Goal: Task Accomplishment & Management: Use online tool/utility

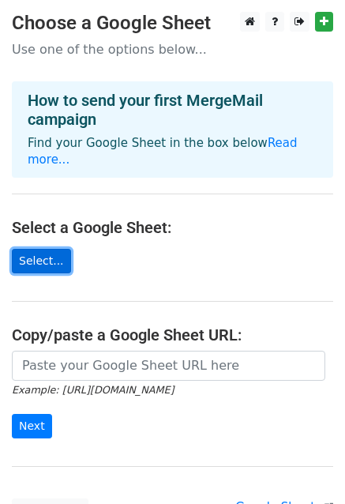
click at [35, 249] on link "Select..." at bounding box center [41, 261] width 59 height 24
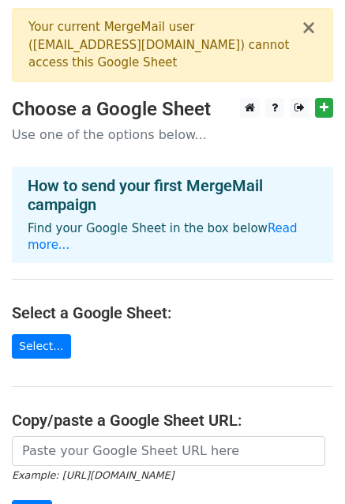
click at [122, 45] on div "Your current MergeMail user ( postgradoeale@ula.ve ) cannot access this Google …" at bounding box center [164, 45] width 273 height 54
click at [307, 31] on button "×" at bounding box center [309, 27] width 16 height 19
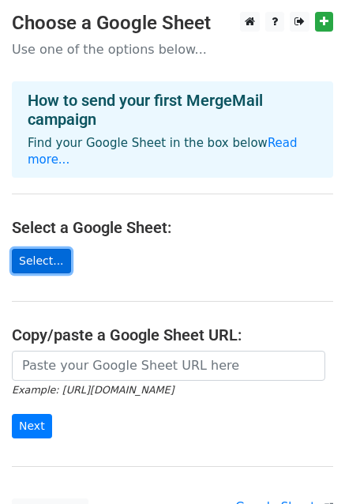
click at [34, 249] on link "Select..." at bounding box center [41, 261] width 59 height 24
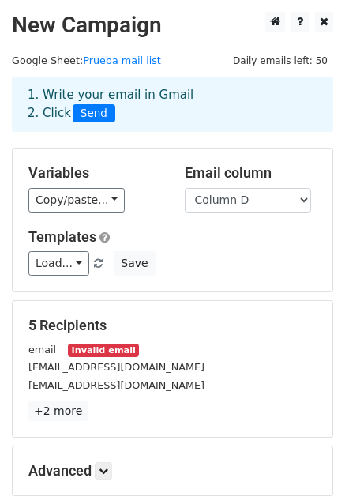
scroll to position [44, 0]
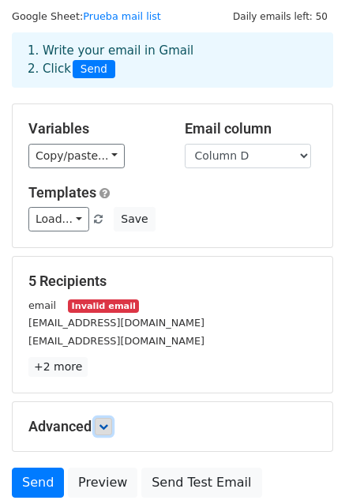
click at [104, 419] on link at bounding box center [103, 426] width 17 height 17
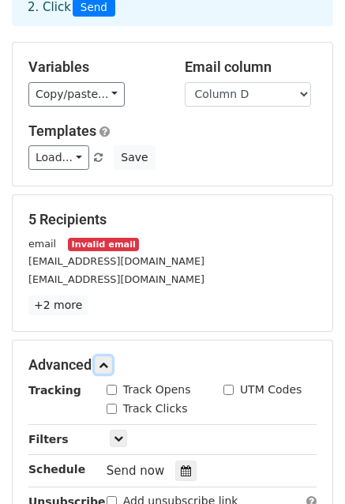
scroll to position [63, 0]
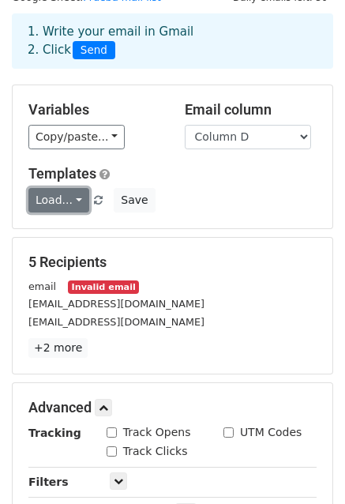
click at [73, 201] on link "Load..." at bounding box center [58, 200] width 61 height 24
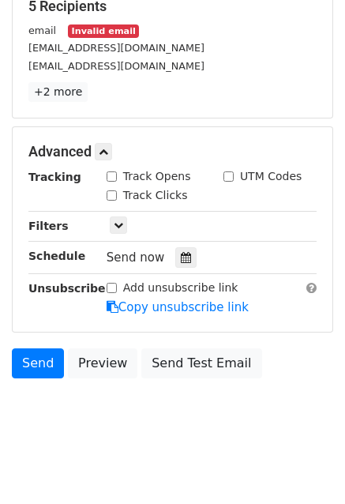
scroll to position [322, 0]
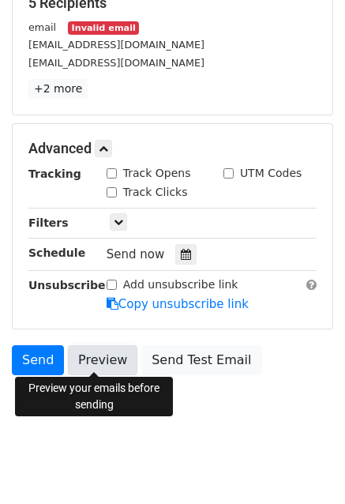
click at [78, 354] on link "Preview" at bounding box center [103, 360] width 70 height 30
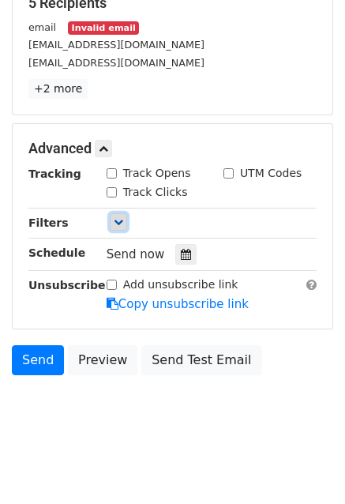
click at [117, 222] on icon at bounding box center [118, 221] width 9 height 9
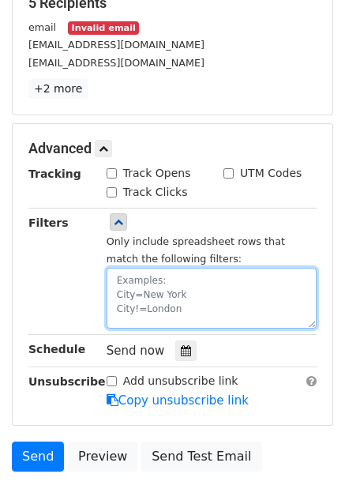
click at [190, 284] on textarea at bounding box center [212, 298] width 210 height 61
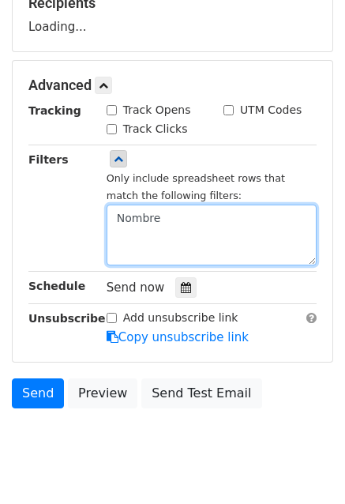
type textarea "Nombre"
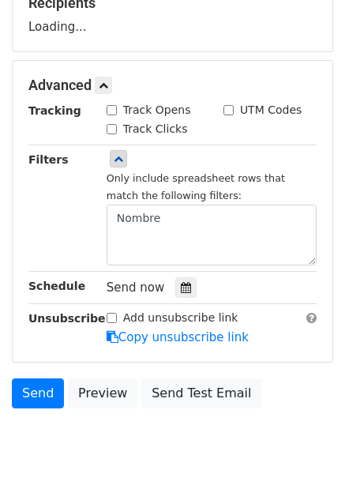
click at [47, 224] on div "Filters" at bounding box center [56, 208] width 78 height 115
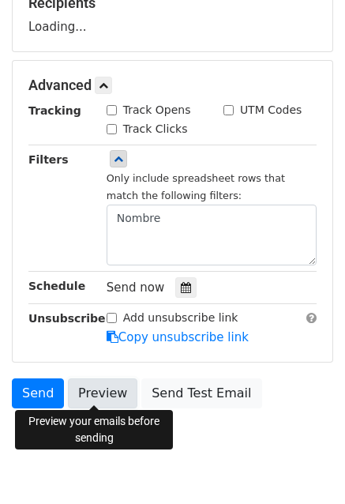
click at [98, 390] on link "Preview" at bounding box center [103, 393] width 70 height 30
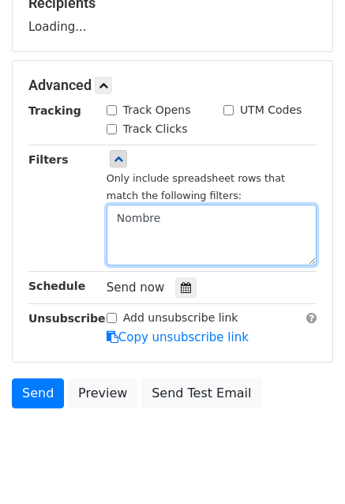
click at [174, 219] on textarea "Nombre" at bounding box center [212, 235] width 210 height 61
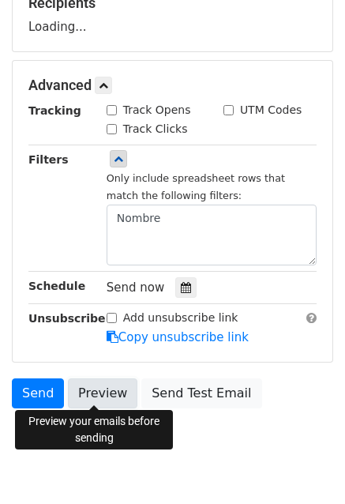
click at [94, 391] on link "Preview" at bounding box center [103, 393] width 70 height 30
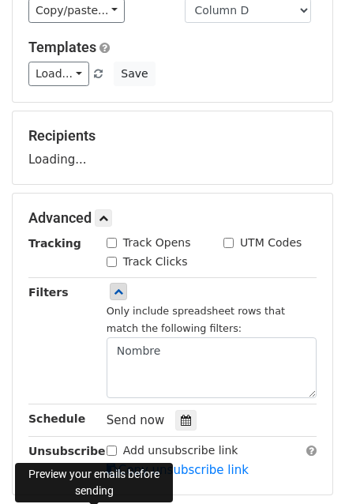
scroll to position [187, 0]
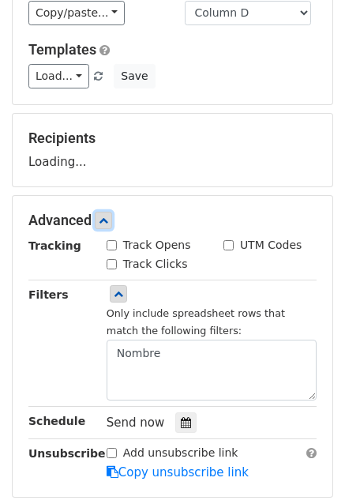
click at [104, 217] on icon at bounding box center [103, 220] width 9 height 9
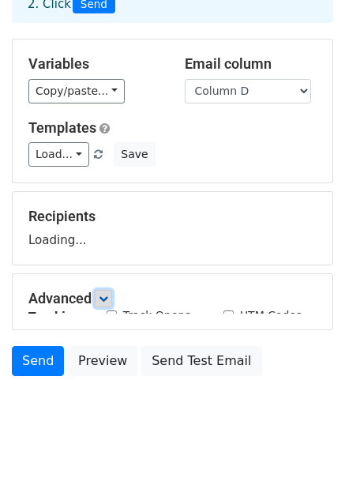
scroll to position [107, 0]
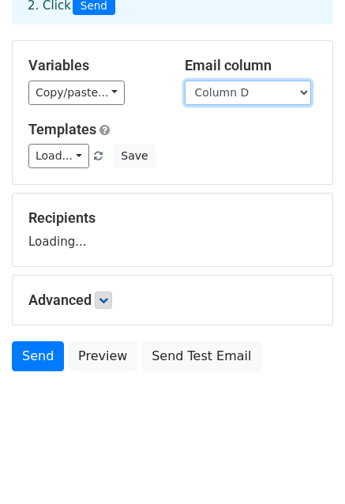
click at [307, 94] on select "Column A Column B Column C Column D" at bounding box center [248, 93] width 126 height 24
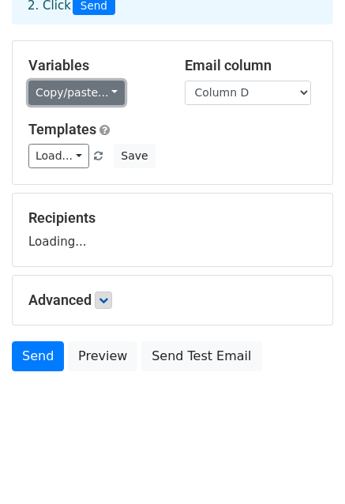
click at [107, 95] on link "Copy/paste..." at bounding box center [76, 93] width 96 height 24
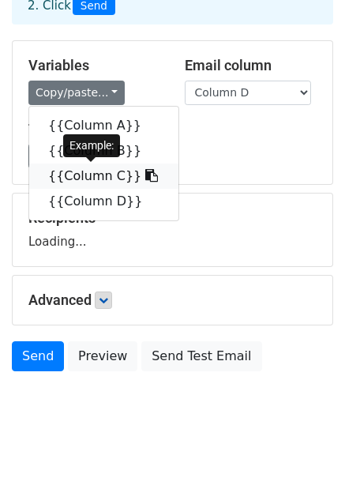
click at [95, 181] on link "{{Column C}}" at bounding box center [103, 176] width 149 height 25
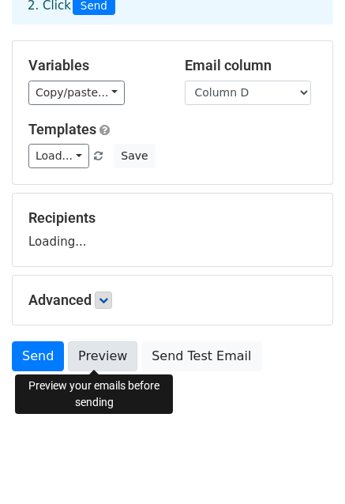
click at [101, 360] on link "Preview" at bounding box center [103, 356] width 70 height 30
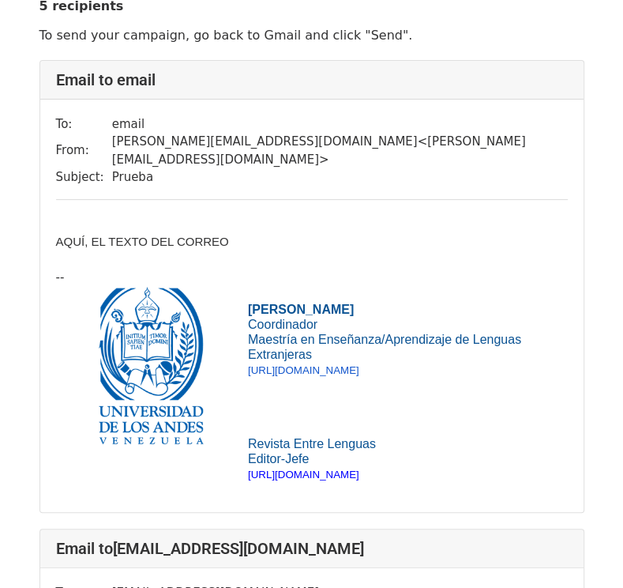
scroll to position [51, 0]
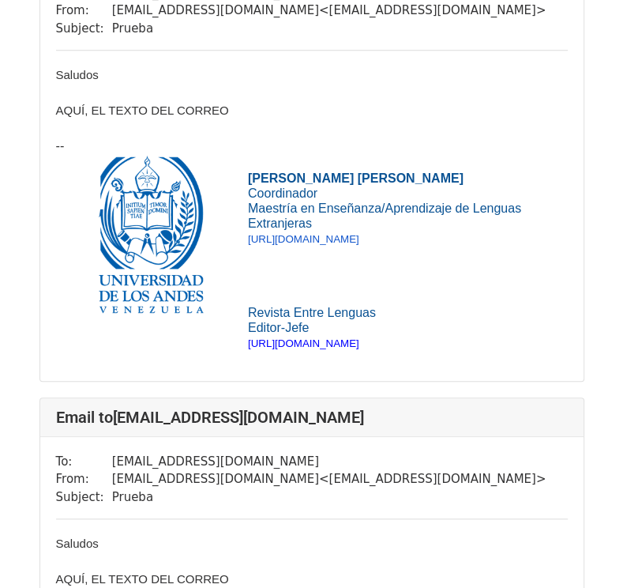
scroll to position [545, 0]
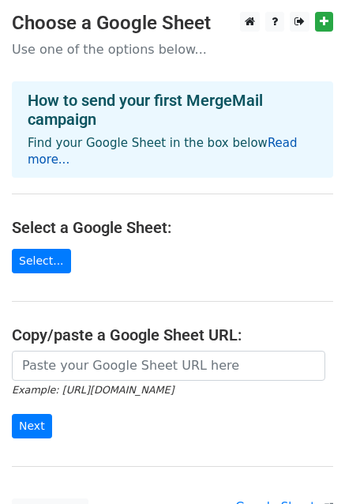
click at [262, 149] on link "Read more..." at bounding box center [163, 151] width 270 height 31
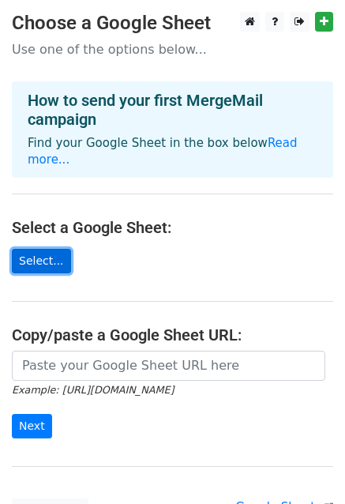
click at [41, 249] on link "Select..." at bounding box center [41, 261] width 59 height 24
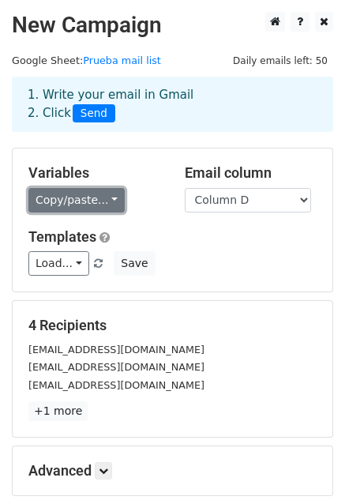
click at [107, 206] on link "Copy/paste..." at bounding box center [76, 200] width 96 height 24
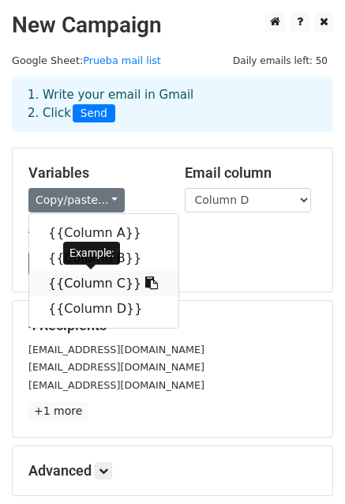
click at [73, 279] on link "{{Column C}}" at bounding box center [103, 283] width 149 height 25
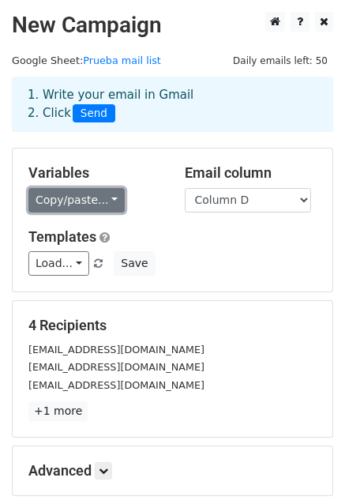
click at [108, 201] on link "Copy/paste..." at bounding box center [76, 200] width 96 height 24
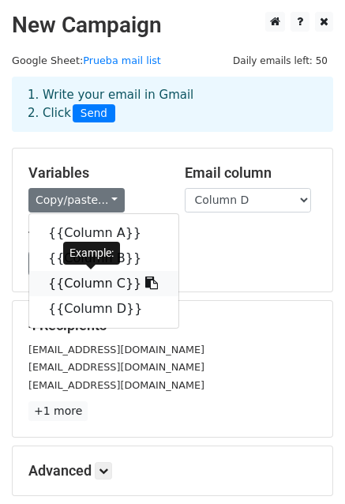
click at [91, 282] on link "{{Column C}}" at bounding box center [103, 283] width 149 height 25
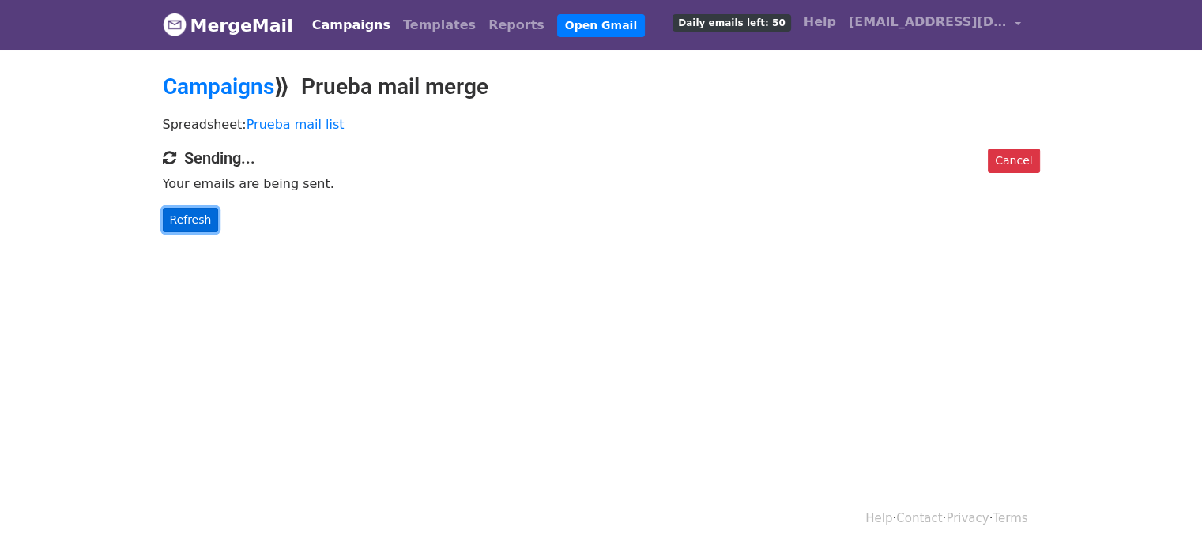
click at [193, 224] on link "Refresh" at bounding box center [191, 220] width 56 height 24
